Goal: Task Accomplishment & Management: Complete application form

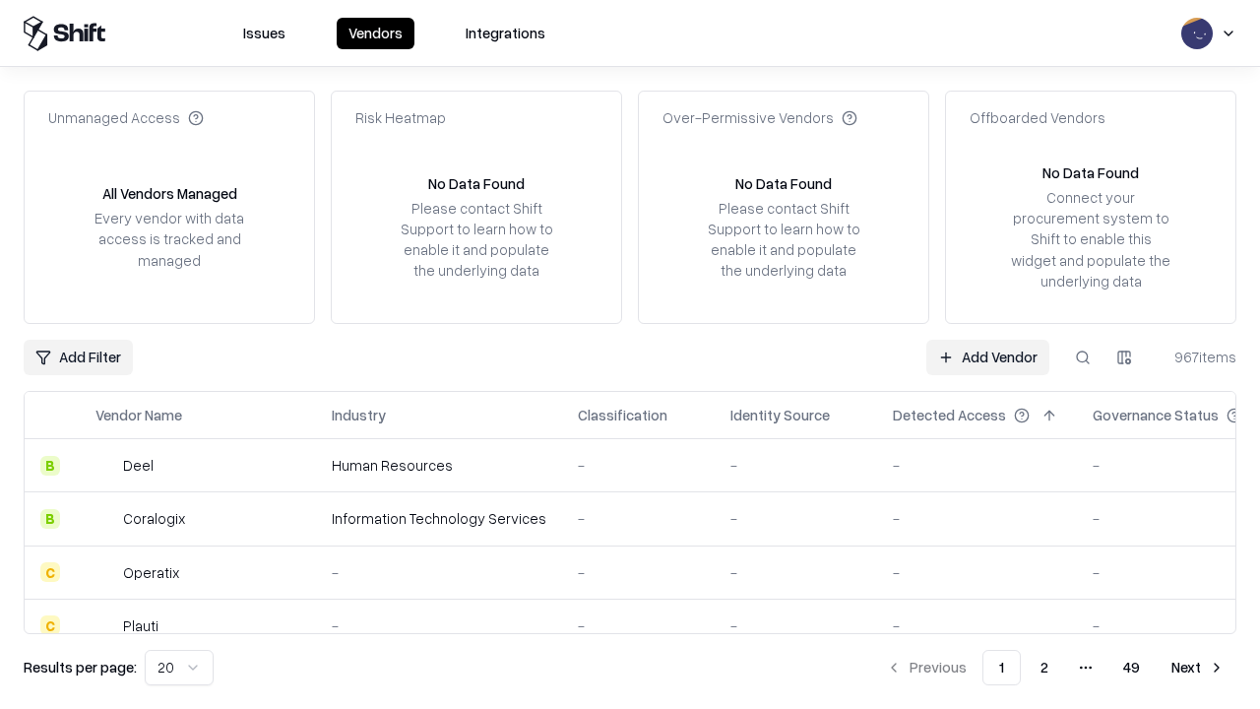
click at [987, 356] on link "Add Vendor" at bounding box center [987, 357] width 123 height 35
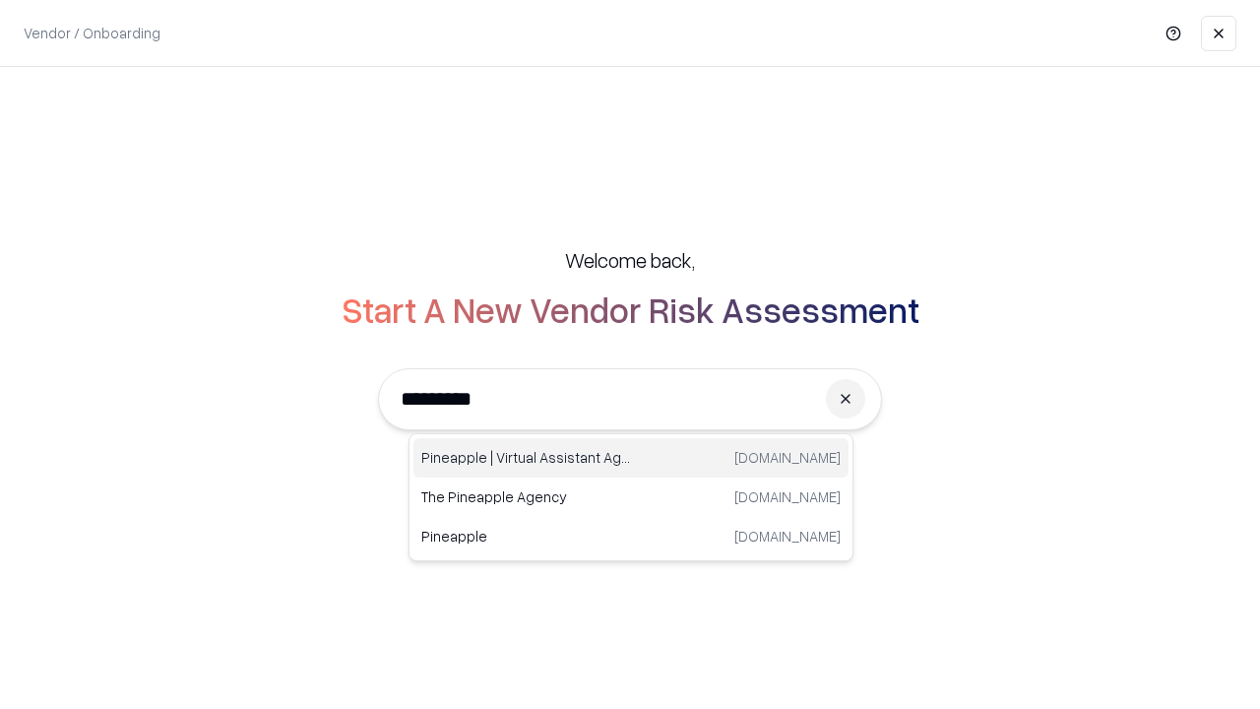
click at [631, 458] on div "Pineapple | Virtual Assistant Agency [DOMAIN_NAME]" at bounding box center [630, 457] width 435 height 39
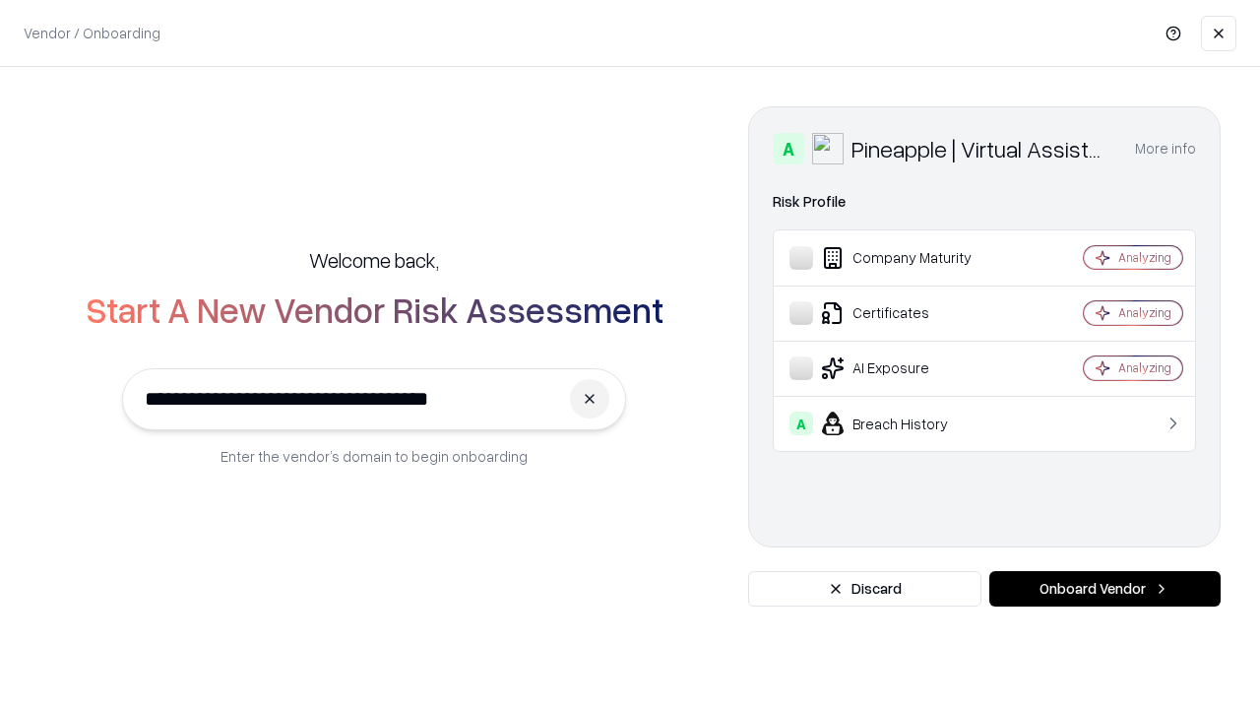
type input "**********"
click at [1104, 589] on button "Onboard Vendor" at bounding box center [1104, 588] width 231 height 35
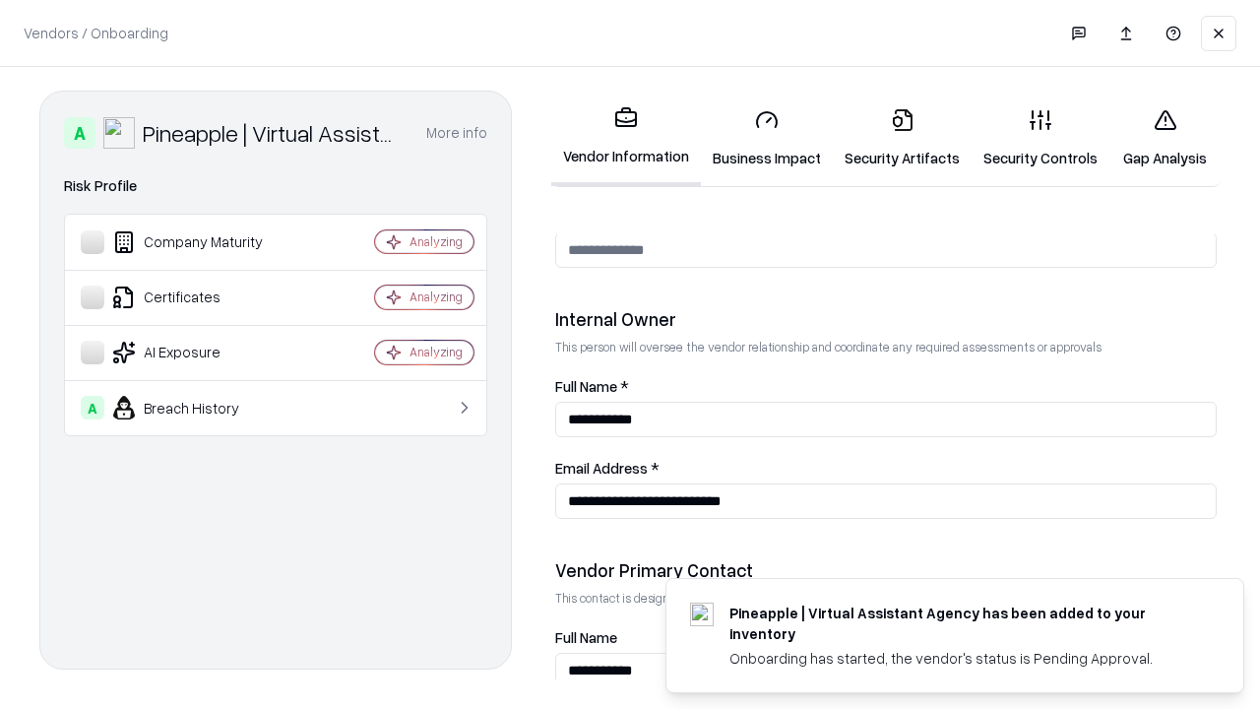
scroll to position [1020, 0]
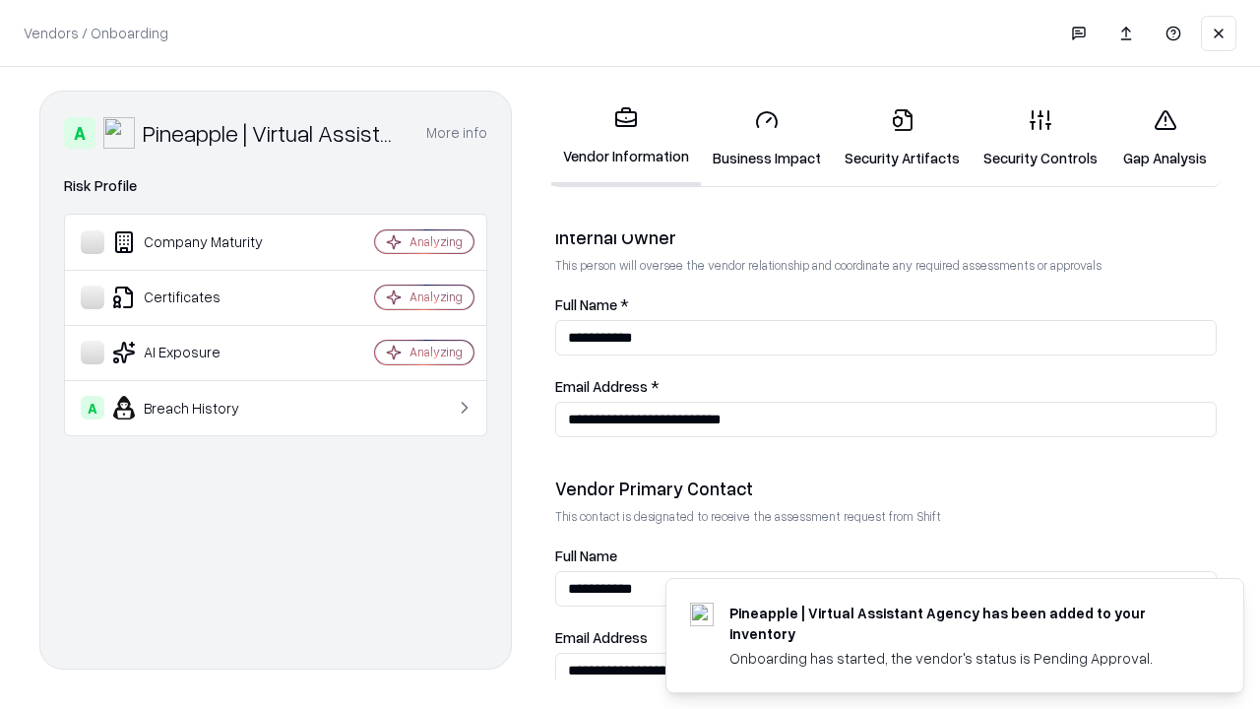
click at [767, 138] on link "Business Impact" at bounding box center [767, 139] width 132 height 92
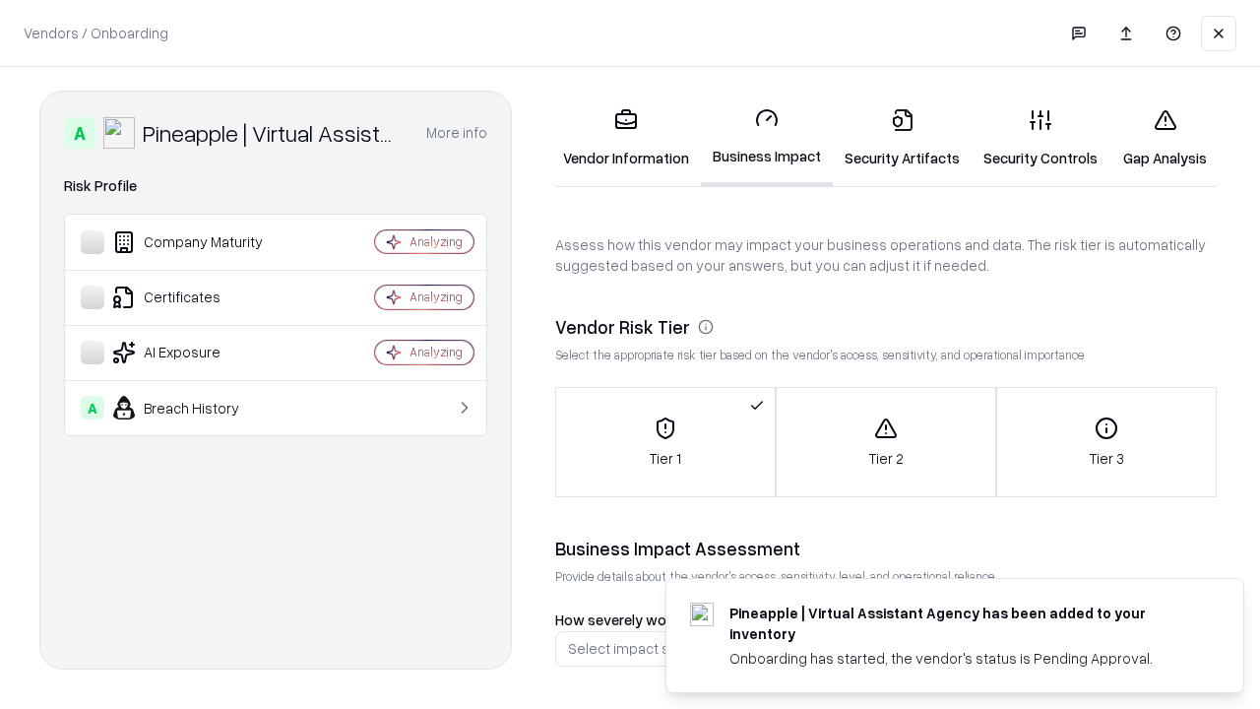
click at [902, 138] on link "Security Artifacts" at bounding box center [902, 139] width 139 height 92
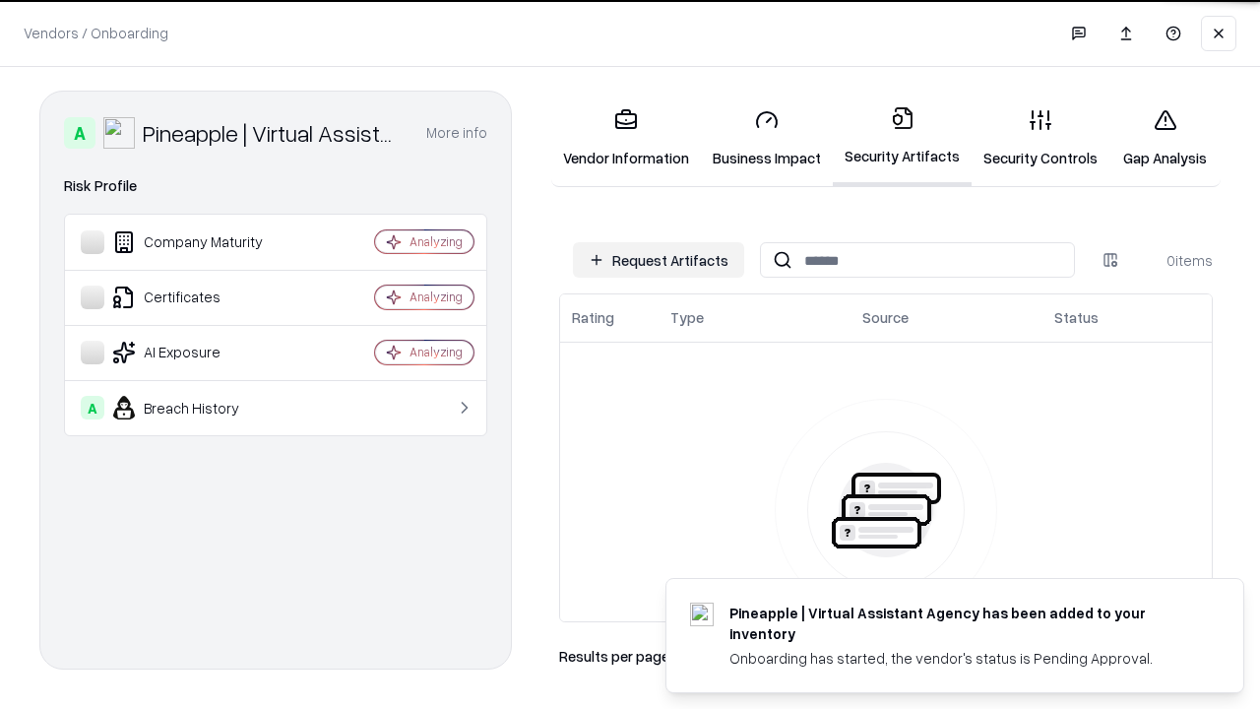
click at [659, 260] on button "Request Artifacts" at bounding box center [658, 259] width 171 height 35
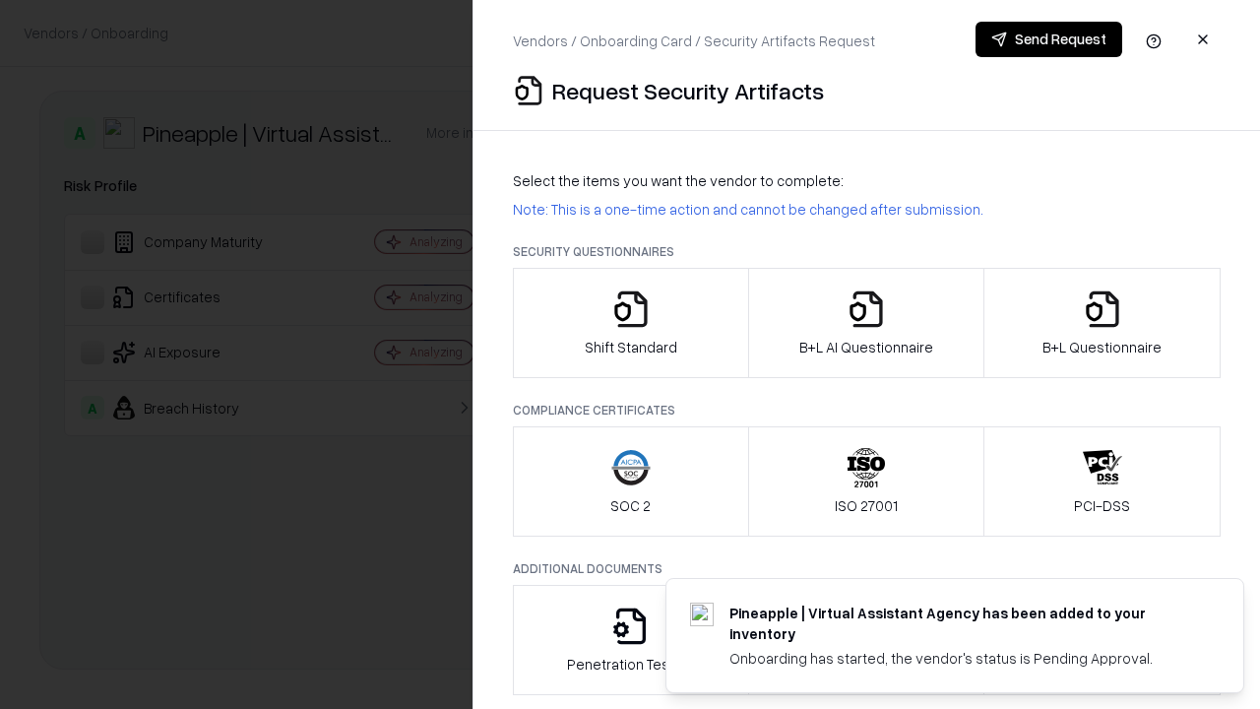
click at [630, 323] on icon "button" at bounding box center [630, 308] width 39 height 39
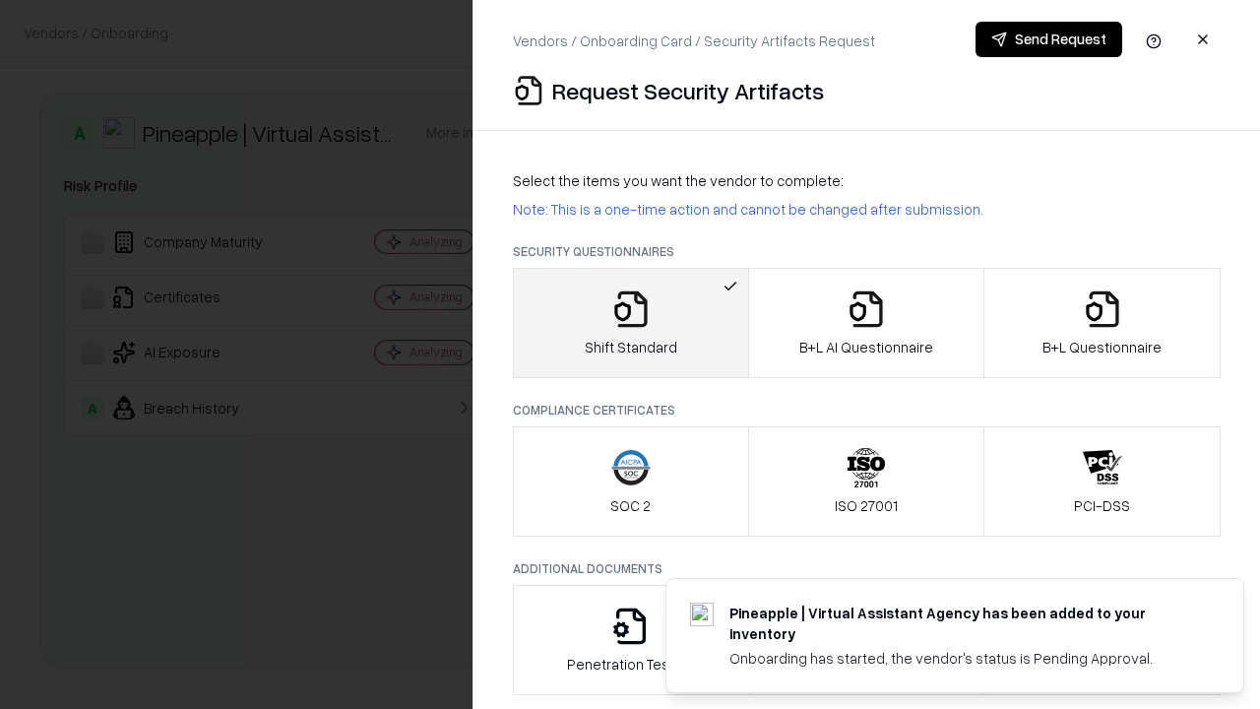
click at [1048, 39] on button "Send Request" at bounding box center [1048, 39] width 147 height 35
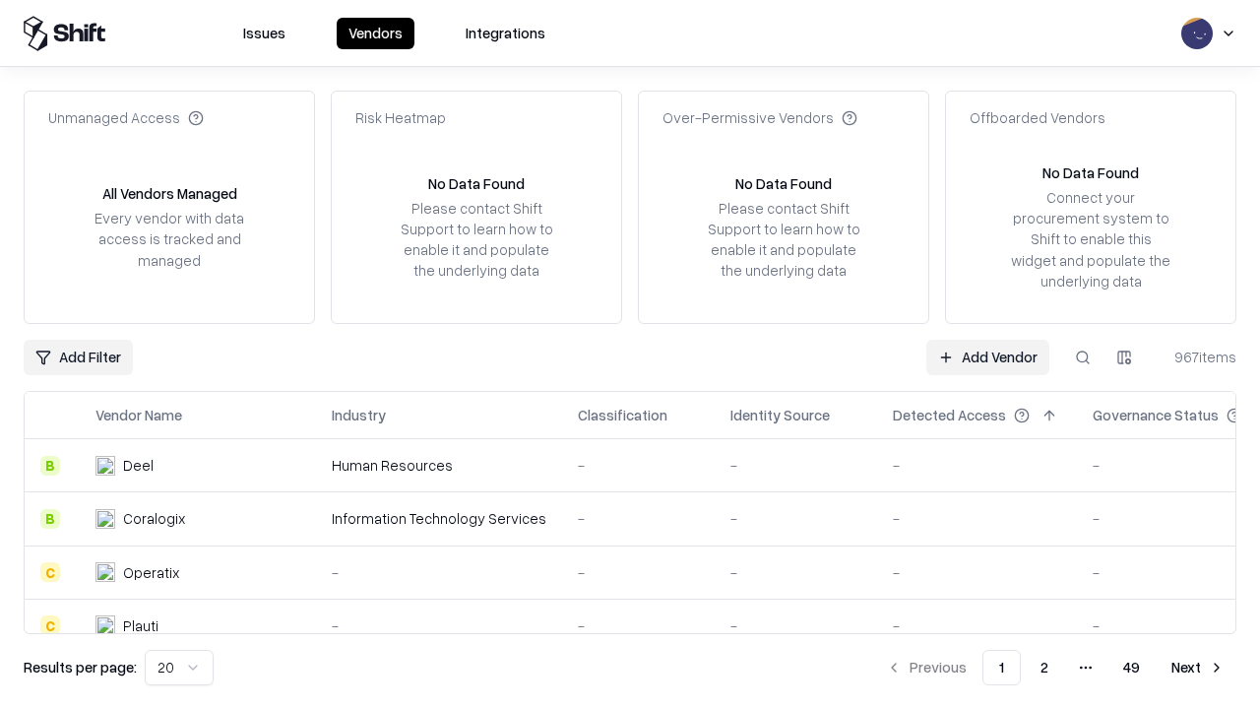
click at [1083, 356] on button at bounding box center [1082, 357] width 35 height 35
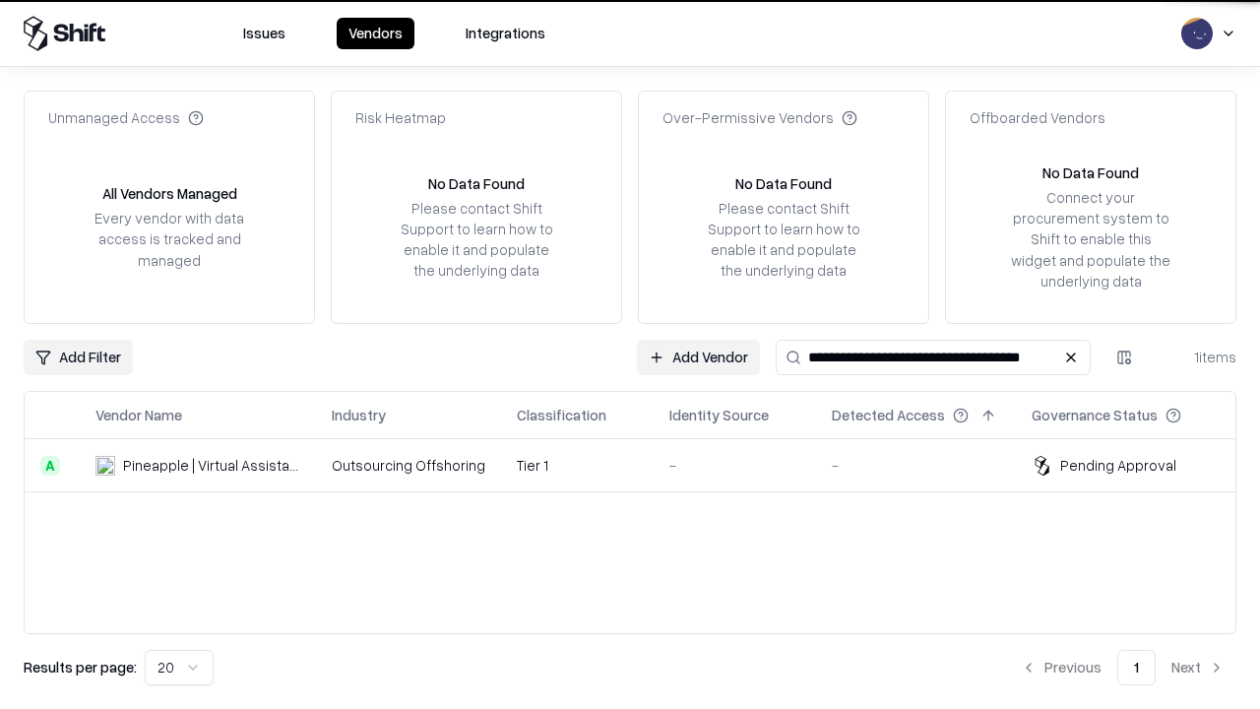
type input "**********"
click at [642, 465] on td "Tier 1" at bounding box center [577, 465] width 153 height 53
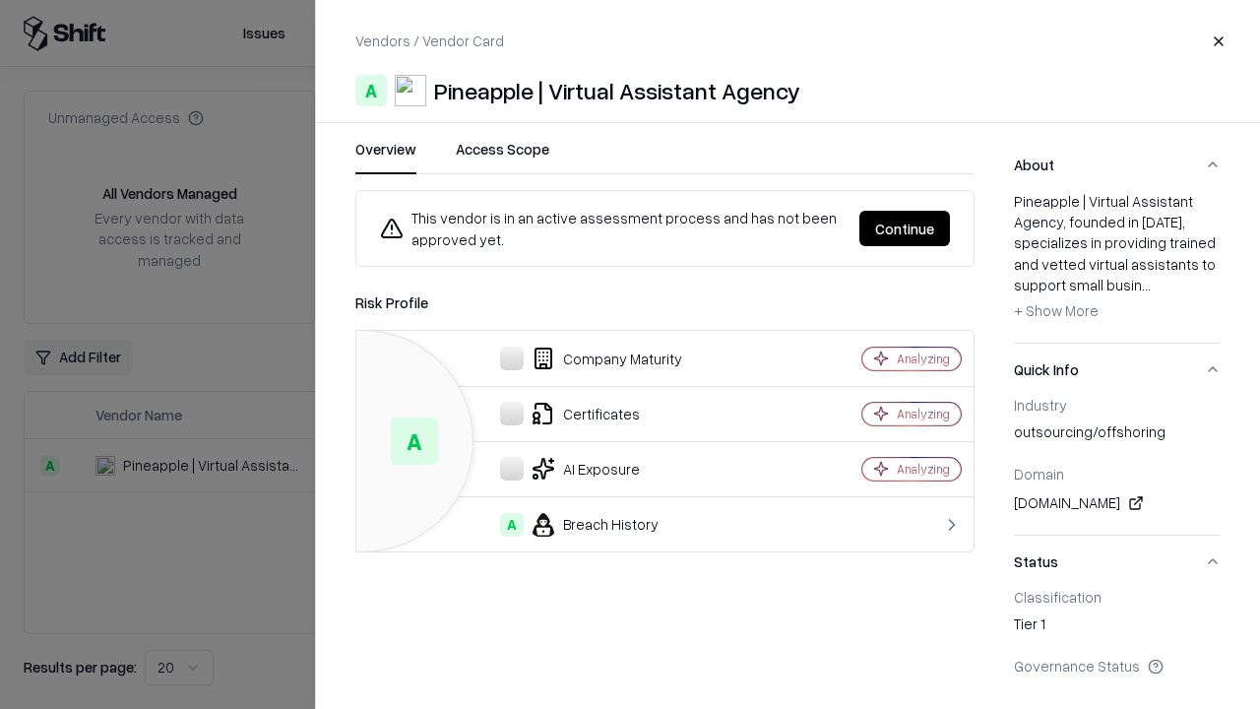
click at [905, 228] on button "Continue" at bounding box center [904, 228] width 91 height 35
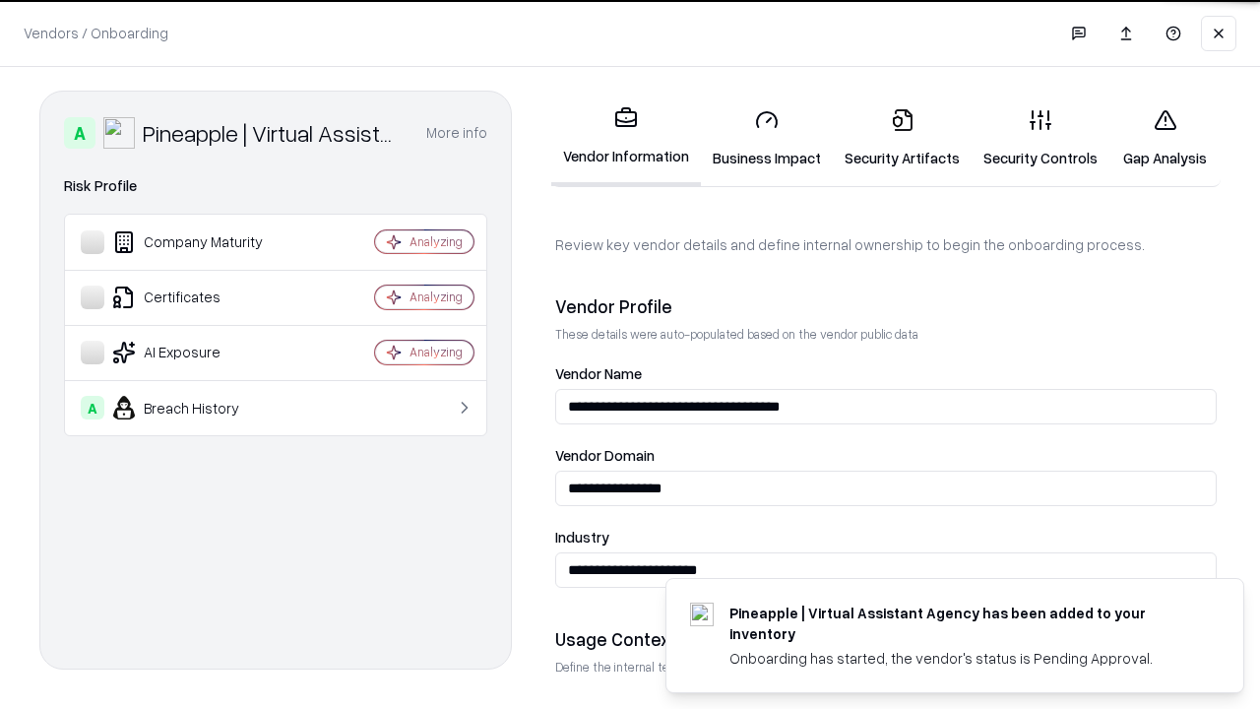
click at [902, 138] on link "Security Artifacts" at bounding box center [902, 139] width 139 height 92
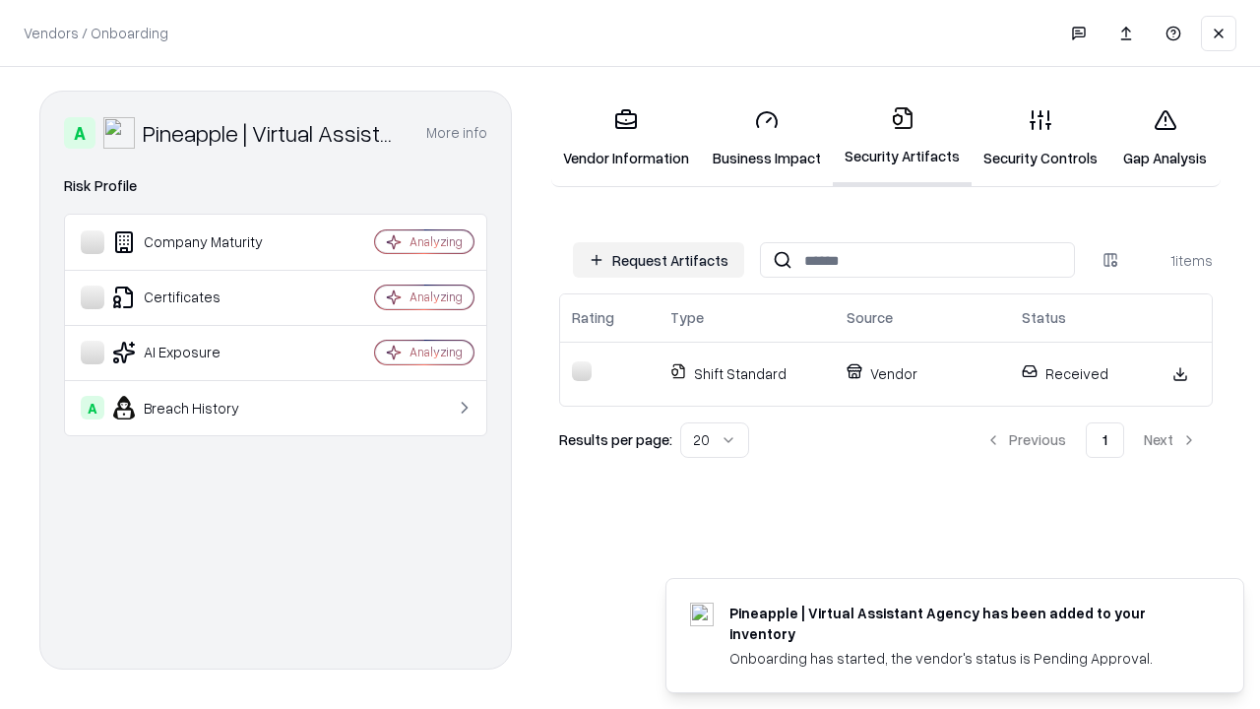
click at [1164, 138] on link "Gap Analysis" at bounding box center [1164, 139] width 111 height 92
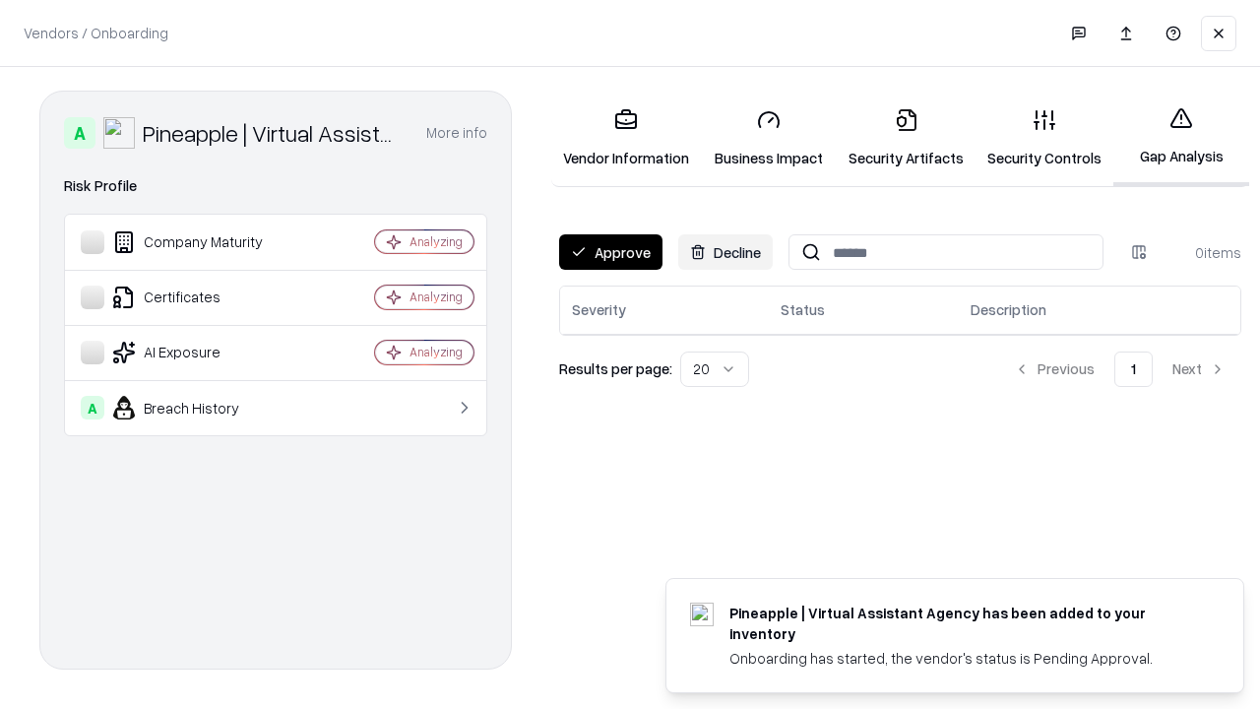
click at [610, 252] on button "Approve" at bounding box center [610, 251] width 103 height 35
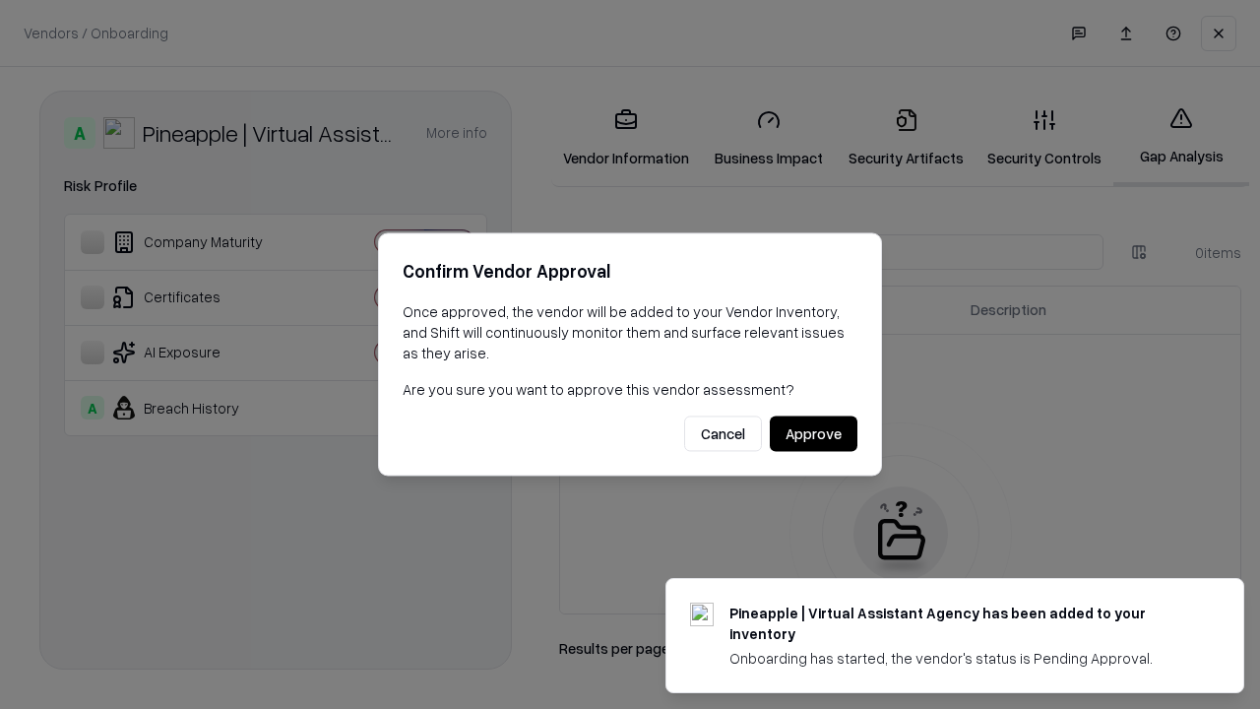
click at [813, 433] on button "Approve" at bounding box center [814, 433] width 88 height 35
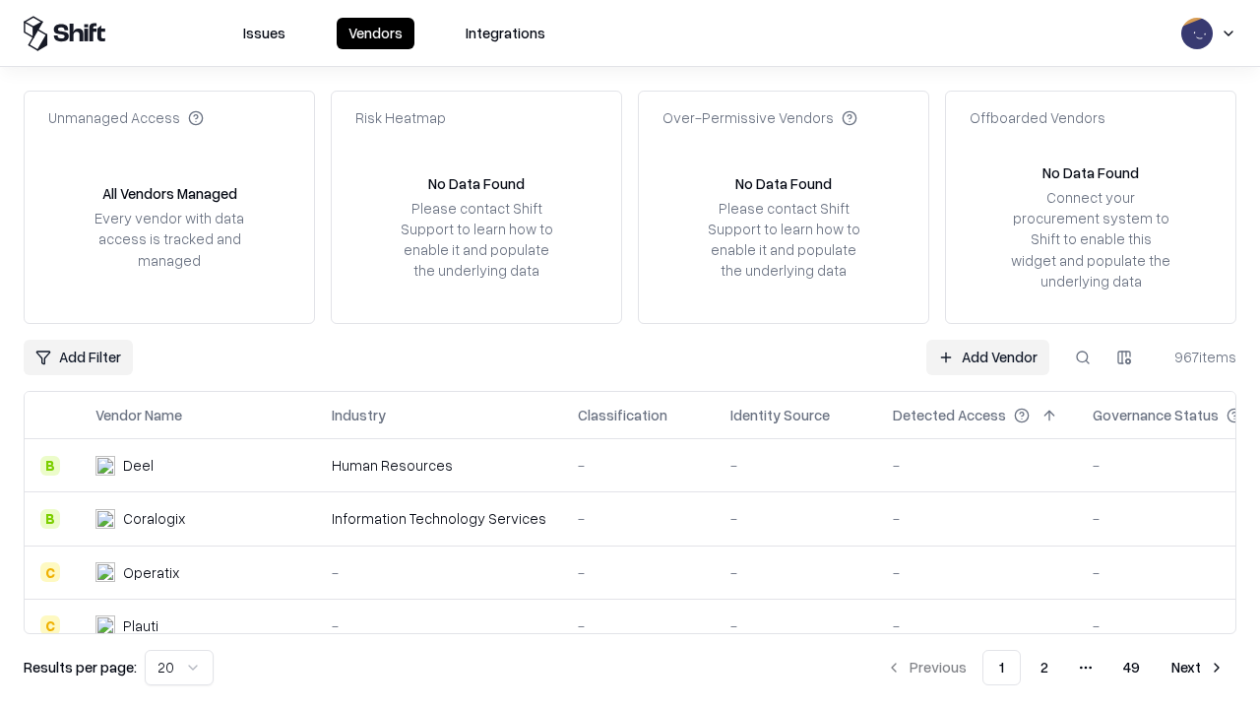
type input "**********"
click at [987, 356] on link "Add Vendor" at bounding box center [987, 357] width 123 height 35
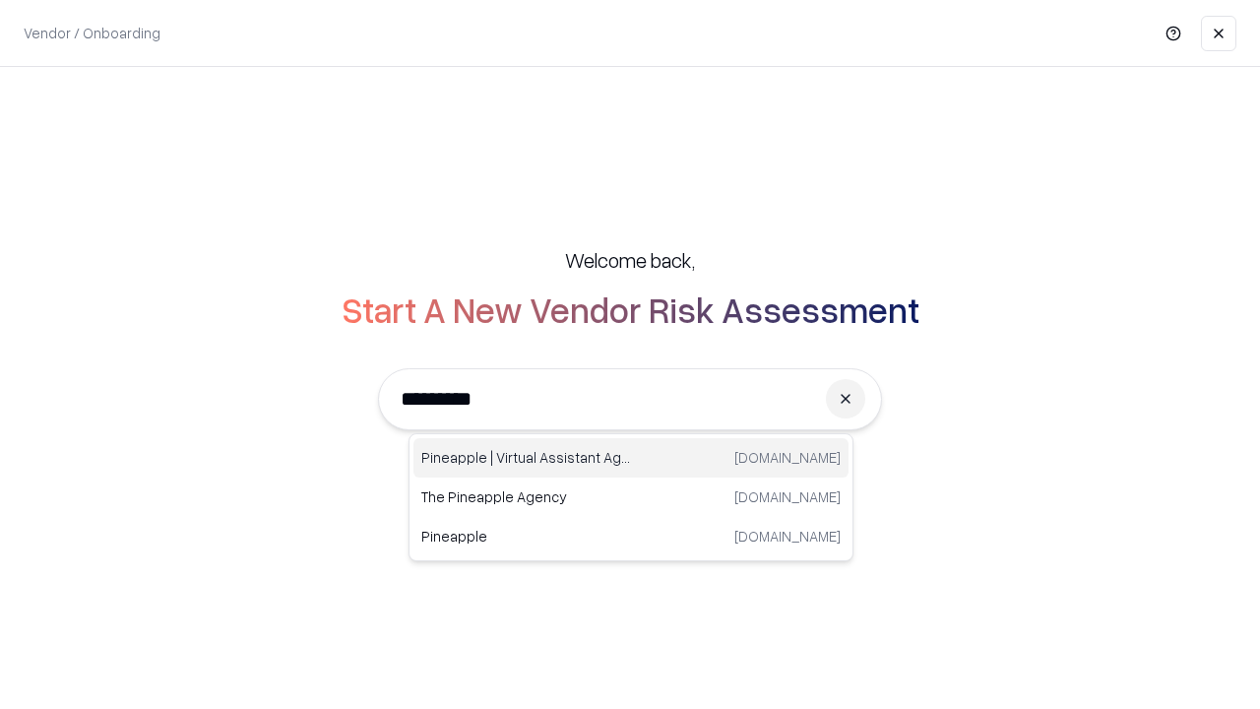
click at [631, 458] on div "Pineapple | Virtual Assistant Agency [DOMAIN_NAME]" at bounding box center [630, 457] width 435 height 39
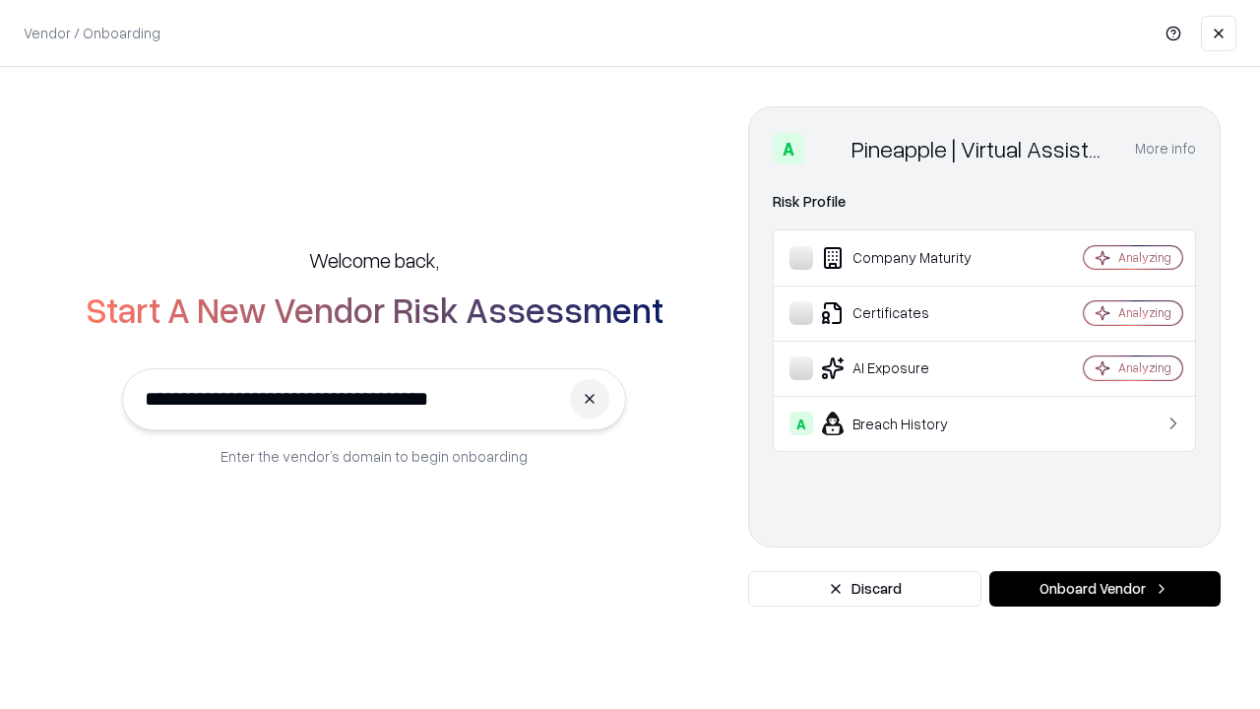
type input "**********"
click at [1104, 589] on button "Onboard Vendor" at bounding box center [1104, 588] width 231 height 35
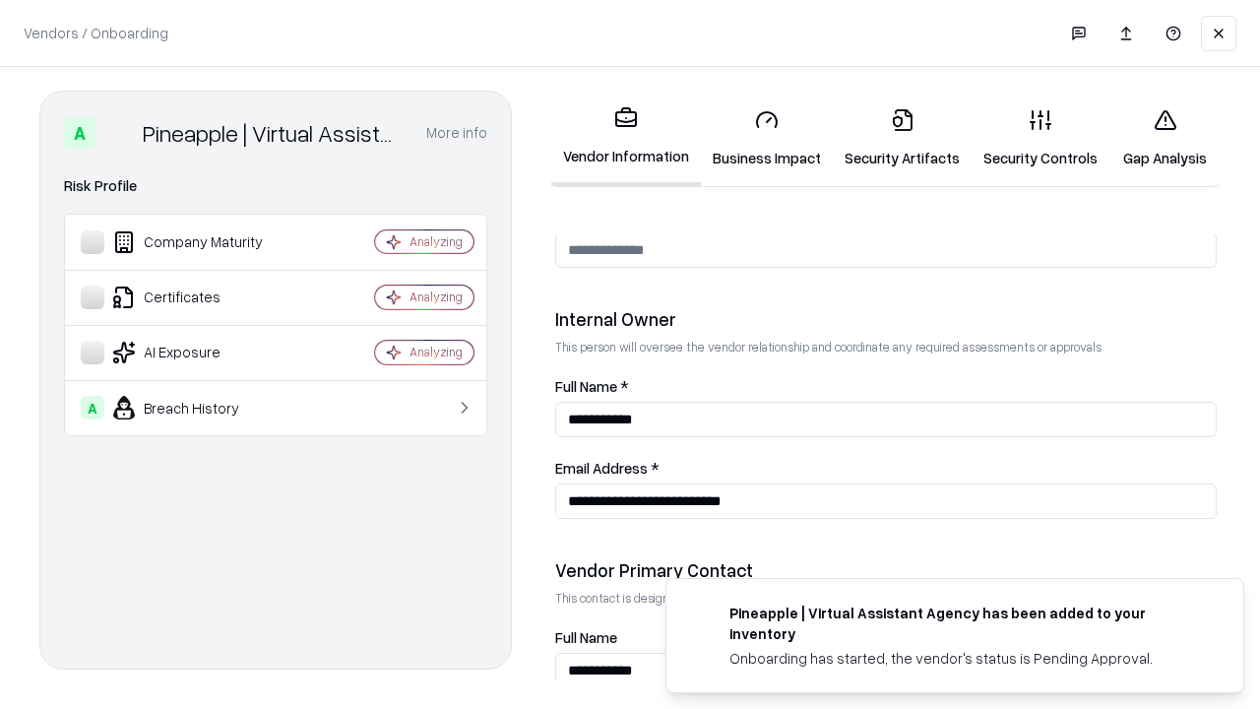
scroll to position [1020, 0]
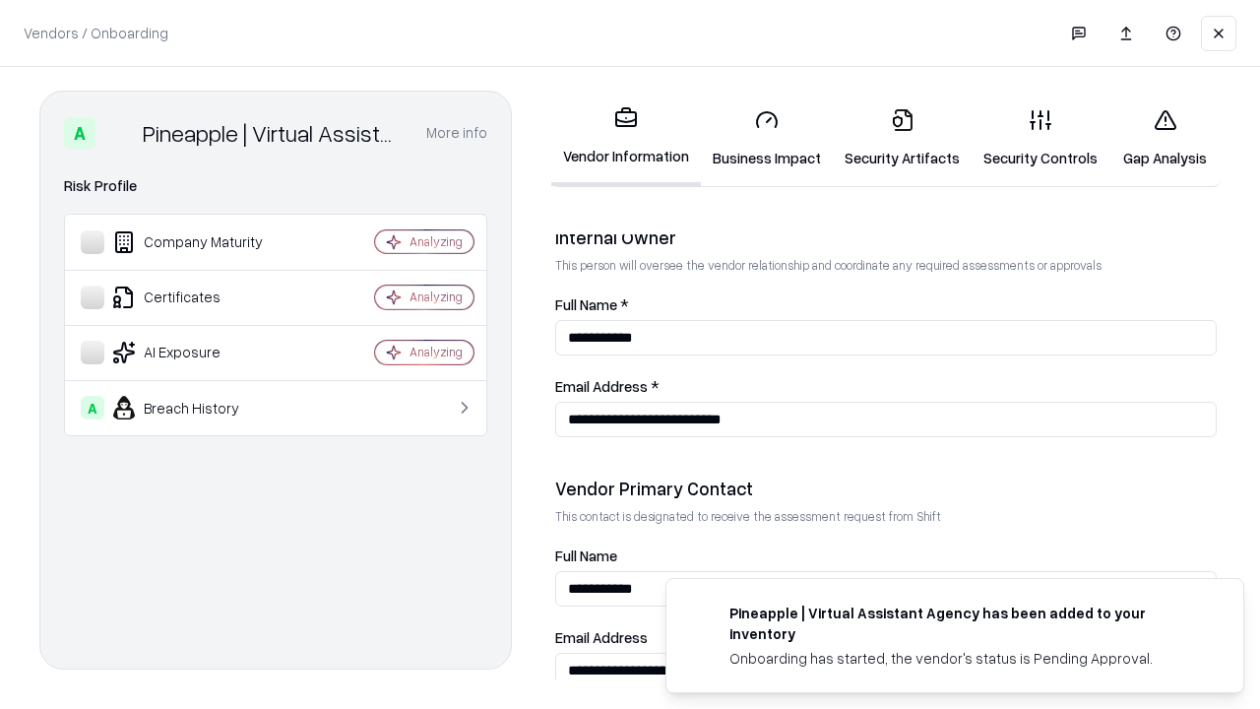
click at [1164, 138] on link "Gap Analysis" at bounding box center [1164, 139] width 111 height 92
